Goal: Use online tool/utility: Utilize a website feature to perform a specific function

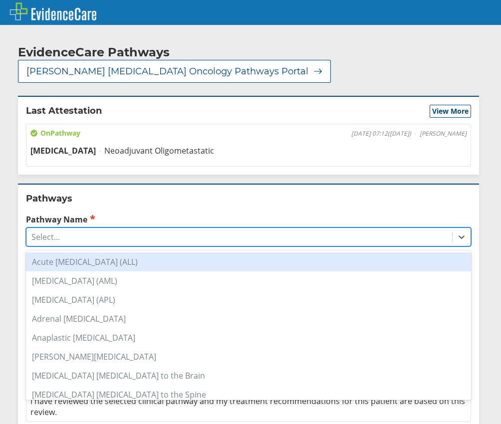
click at [64, 229] on div "Select..." at bounding box center [239, 237] width 426 height 17
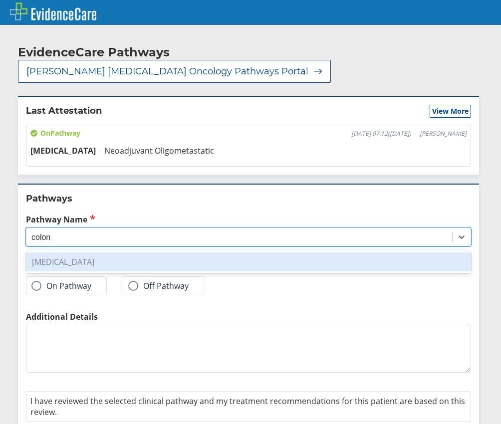
click at [89, 253] on div "[MEDICAL_DATA]" at bounding box center [248, 262] width 445 height 19
type input "colon"
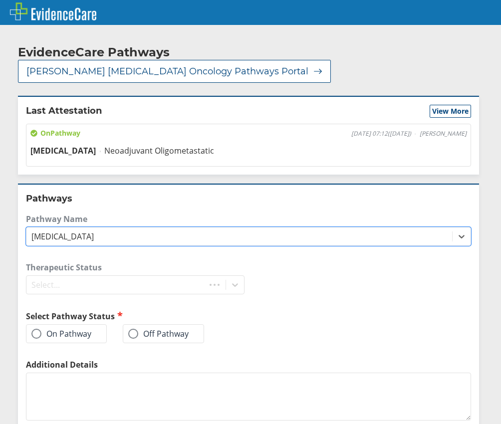
click at [89, 241] on div "Pathways Pathway Name option [MEDICAL_DATA], selected. 0 results available. Sel…" at bounding box center [248, 344] width 461 height 321
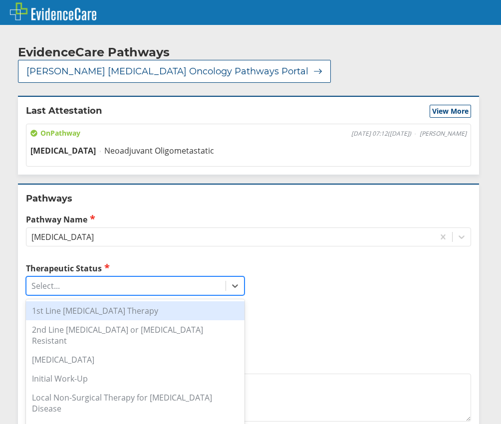
click at [133, 277] on div "Select..." at bounding box center [125, 285] width 199 height 17
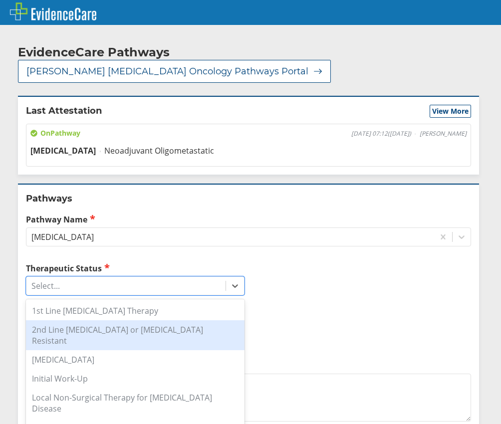
click at [107, 320] on div "2nd Line [MEDICAL_DATA] or [MEDICAL_DATA] Resistant" at bounding box center [135, 335] width 219 height 30
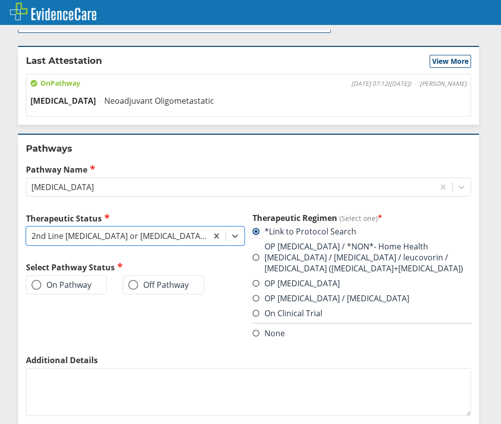
scroll to position [100, 0]
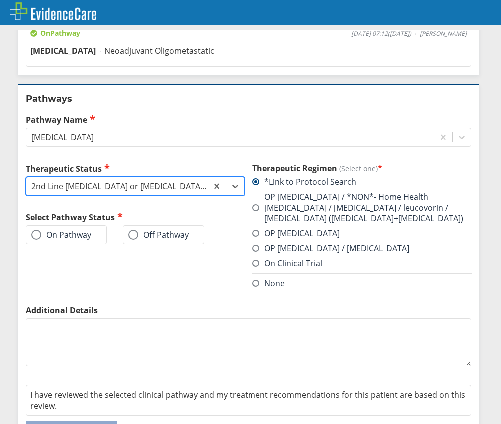
click at [164, 181] on div "2nd Line [MEDICAL_DATA] or [MEDICAL_DATA] Resistant" at bounding box center [119, 186] width 177 height 11
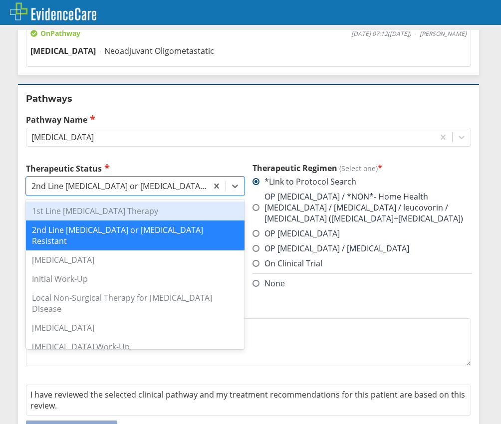
click at [100, 202] on div "1st Line [MEDICAL_DATA] Therapy" at bounding box center [135, 211] width 219 height 19
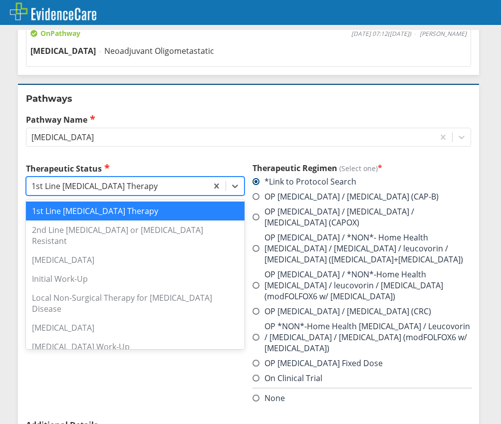
click at [198, 178] on div "1st Line [MEDICAL_DATA] Therapy" at bounding box center [116, 186] width 181 height 17
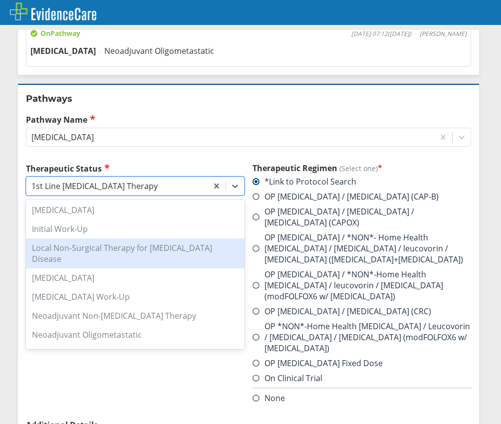
scroll to position [101, 0]
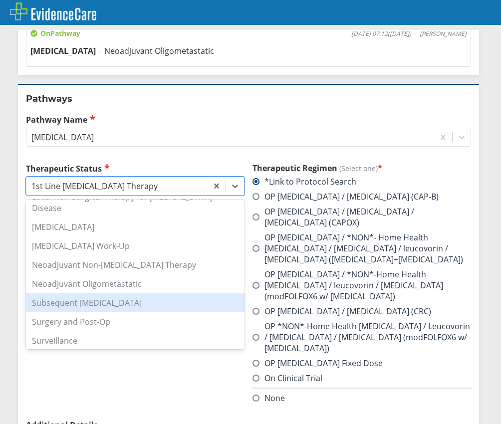
click at [140, 293] on div "Subsequent [MEDICAL_DATA]" at bounding box center [135, 302] width 219 height 19
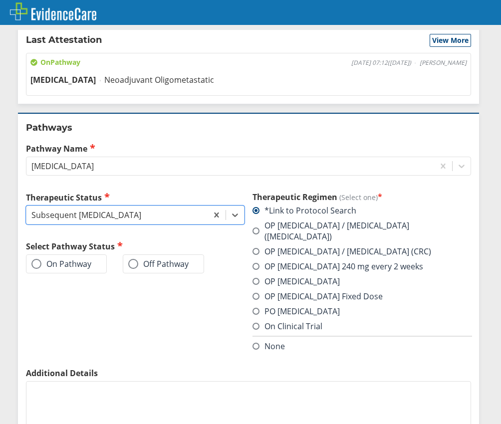
scroll to position [100, 0]
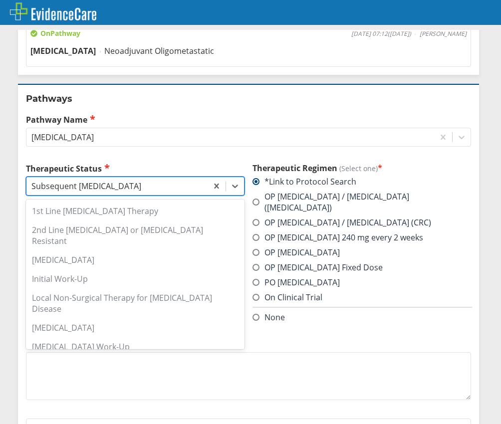
click at [155, 178] on div "Subsequent [MEDICAL_DATA]" at bounding box center [116, 186] width 181 height 17
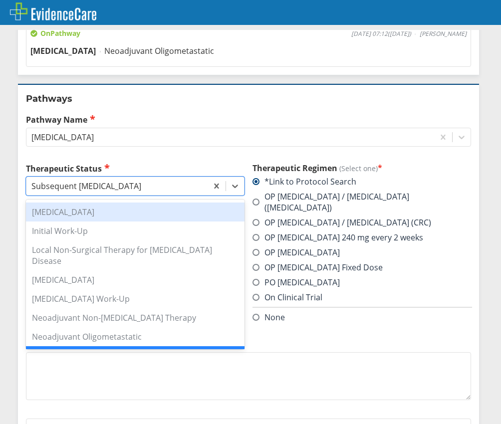
scroll to position [0, 0]
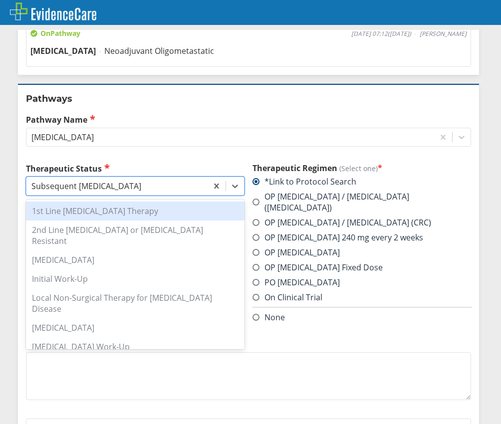
click at [114, 202] on div "1st Line [MEDICAL_DATA] Therapy" at bounding box center [135, 211] width 219 height 19
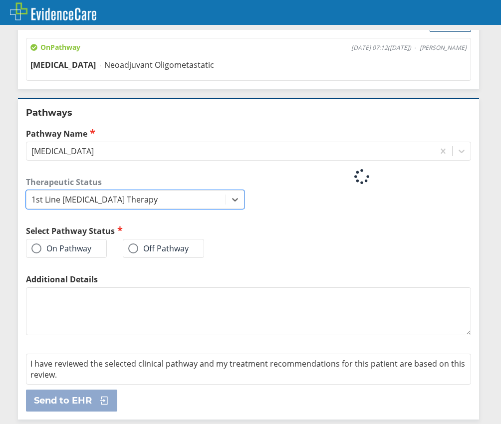
scroll to position [100, 0]
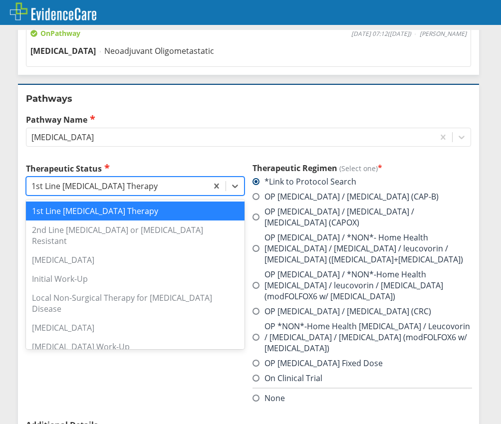
click at [127, 181] on div "1st Line [MEDICAL_DATA] Therapy" at bounding box center [94, 186] width 126 height 11
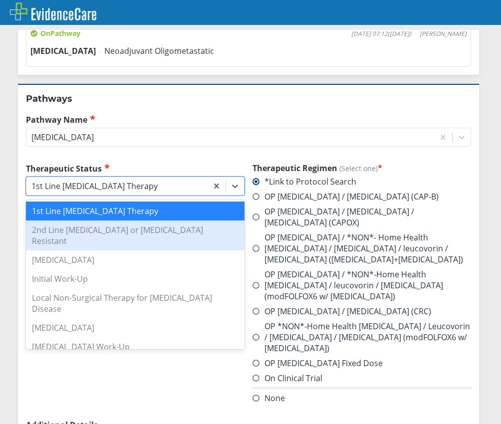
click at [94, 221] on div "2nd Line [MEDICAL_DATA] or [MEDICAL_DATA] Resistant" at bounding box center [135, 236] width 219 height 30
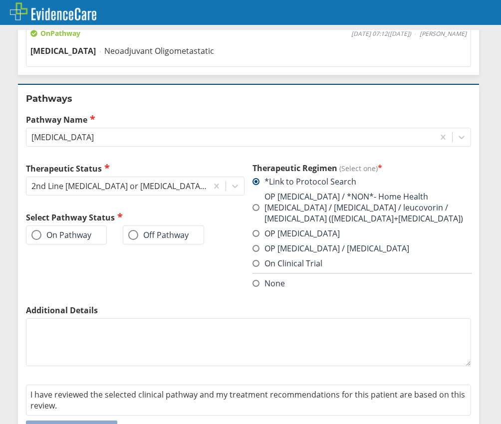
click at [253, 280] on span at bounding box center [256, 283] width 7 height 7
click at [0, 0] on input "None" at bounding box center [0, 0] width 0 height 0
click at [150, 230] on label "Off Pathway" at bounding box center [158, 235] width 60 height 10
click at [0, 0] on input "Off Pathway" at bounding box center [0, 0] width 0 height 0
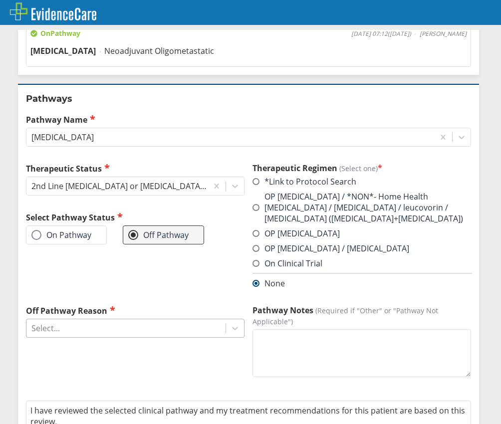
click at [99, 320] on div "Select..." at bounding box center [125, 328] width 199 height 17
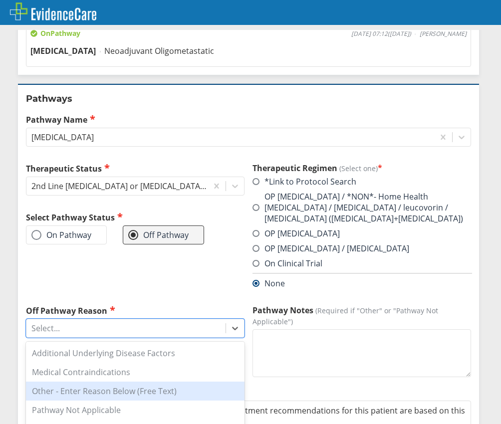
scroll to position [24, 0]
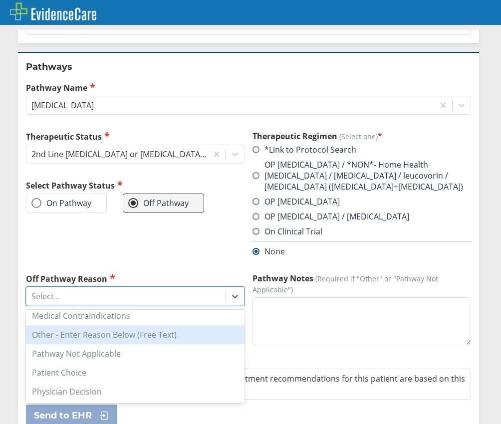
click at [102, 325] on div "Other - Enter Reason Below (Free Text)" at bounding box center [135, 334] width 219 height 19
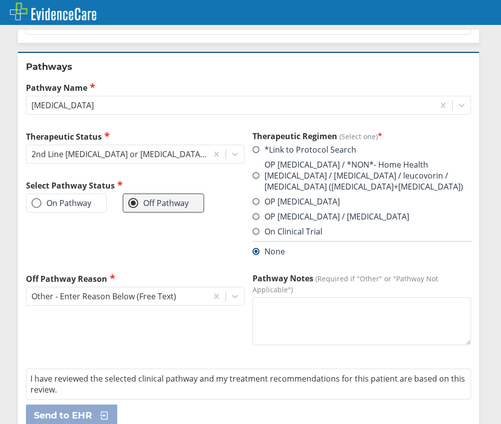
click at [257, 297] on textarea "Pathway Notes (Required if "Other" or "Pathway Not Applicable")" at bounding box center [362, 321] width 219 height 48
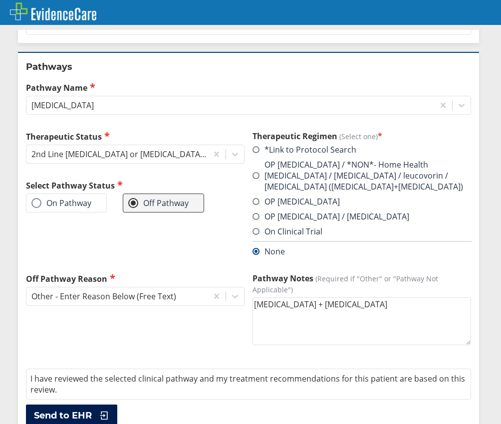
type textarea "[MEDICAL_DATA] + [MEDICAL_DATA]"
click at [83, 410] on span "Send to EHR" at bounding box center [63, 416] width 58 height 12
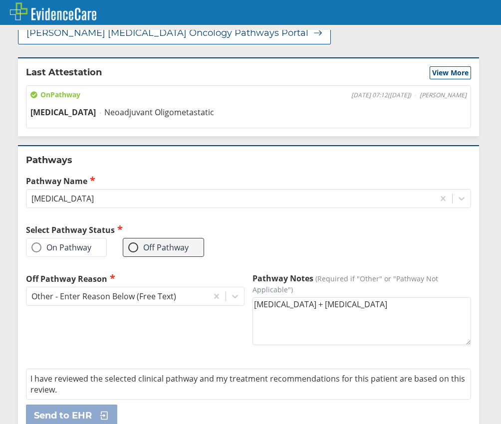
scroll to position [0, 0]
